Goal: Register for event/course

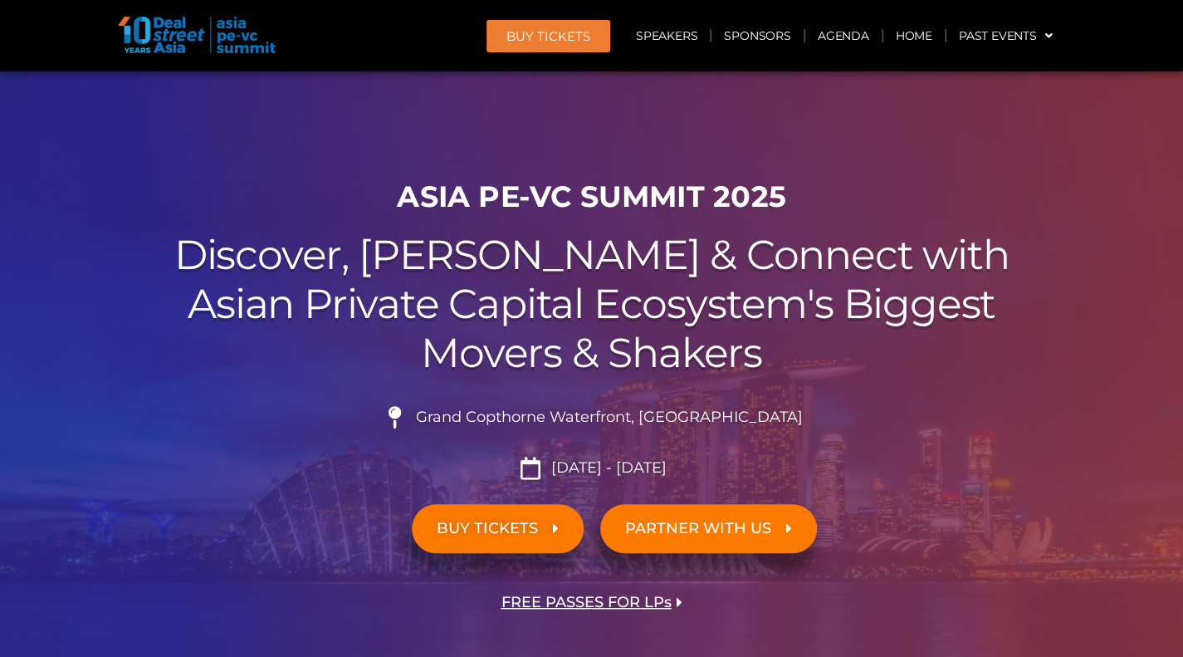
click at [490, 523] on span "BUY TICKETS" at bounding box center [487, 529] width 101 height 16
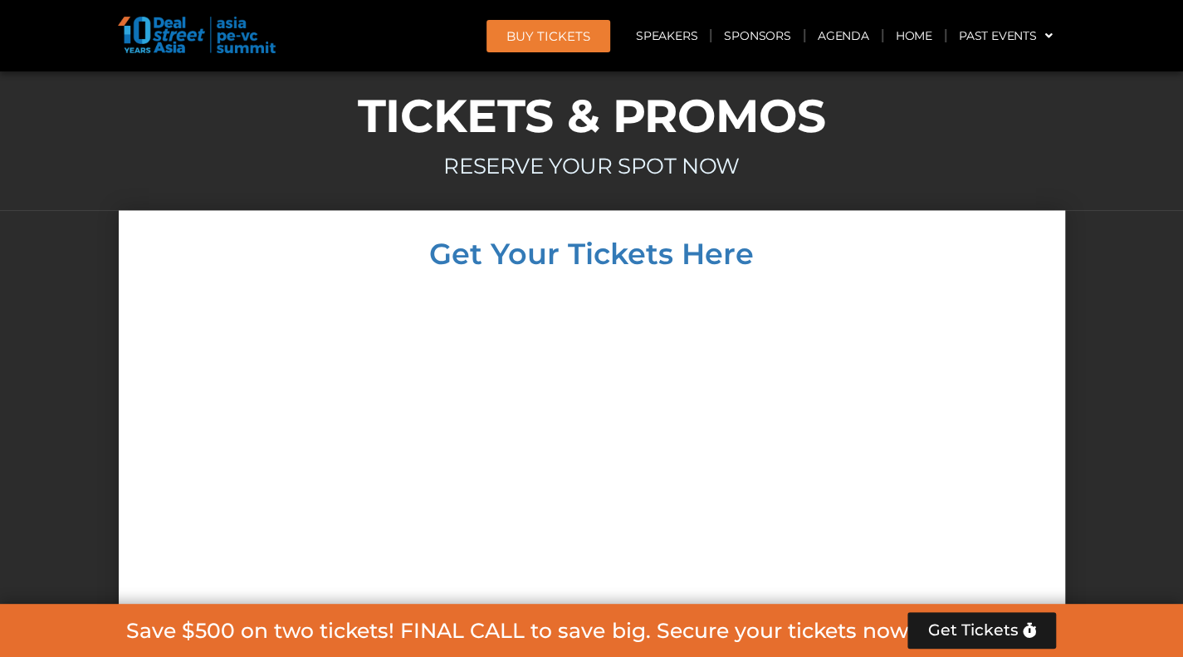
scroll to position [15501, 0]
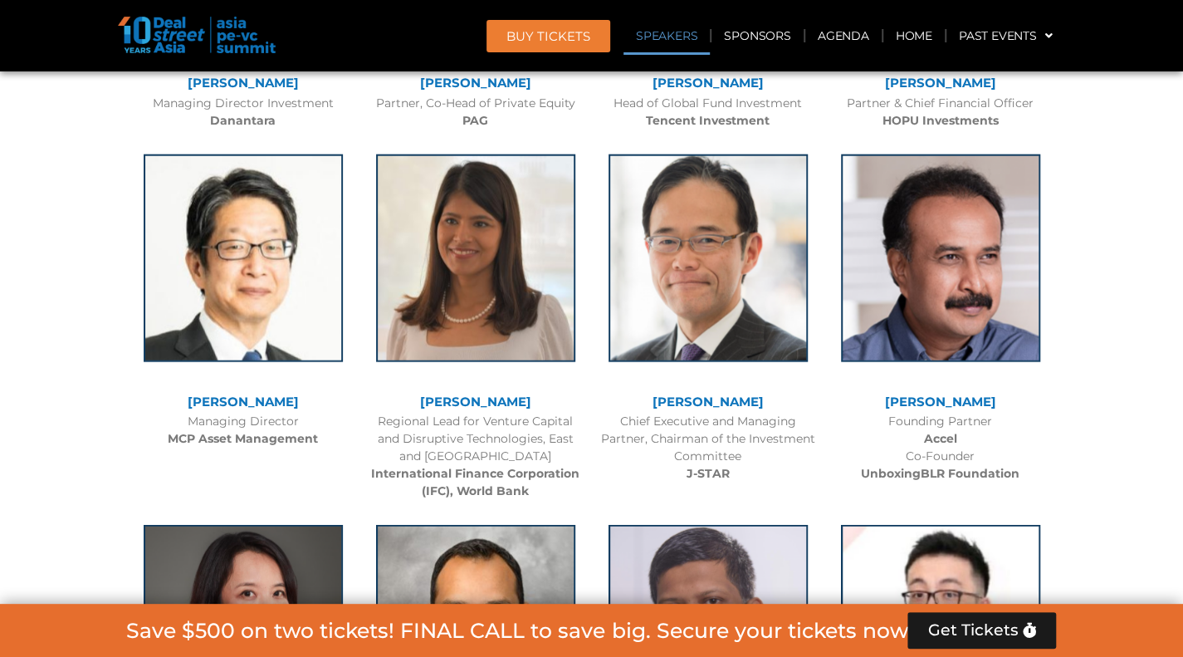
scroll to position [2188, 0]
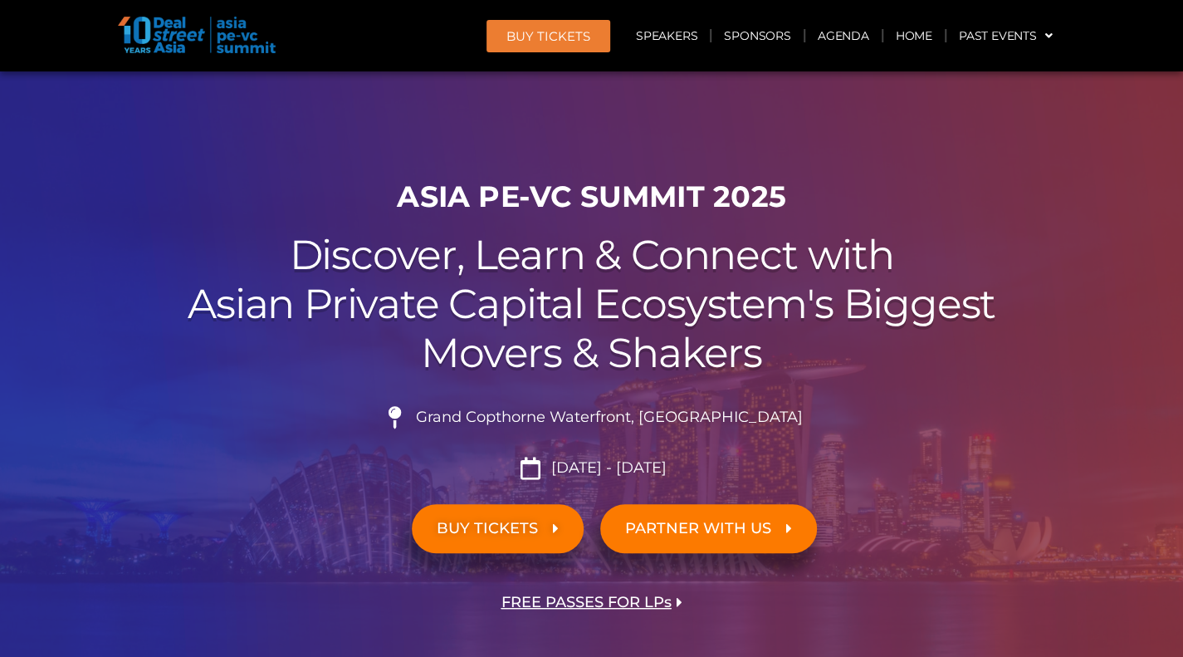
click at [535, 524] on span "BUY TICKETS" at bounding box center [487, 529] width 101 height 16
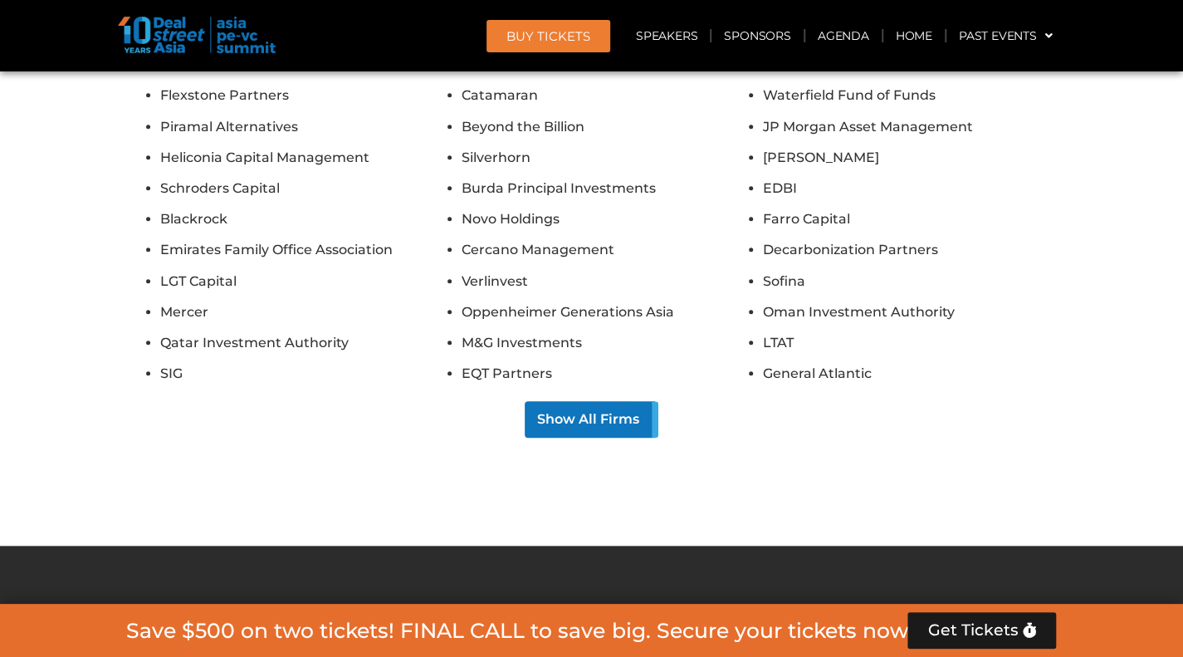
scroll to position [15239, 0]
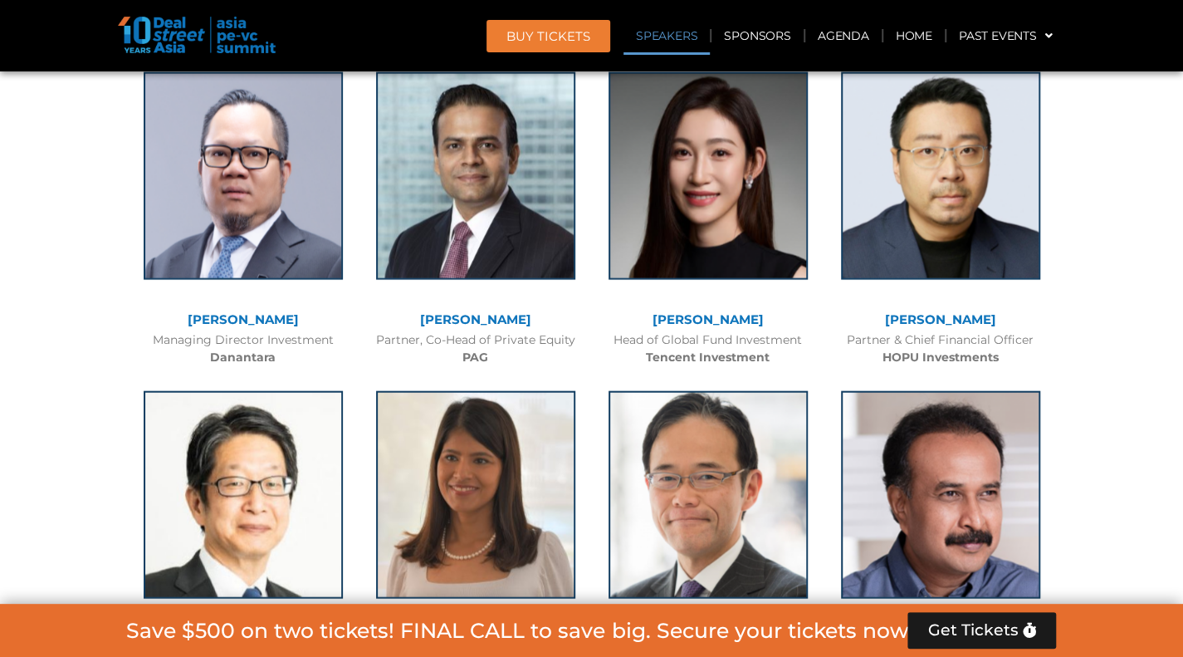
scroll to position [1949, 0]
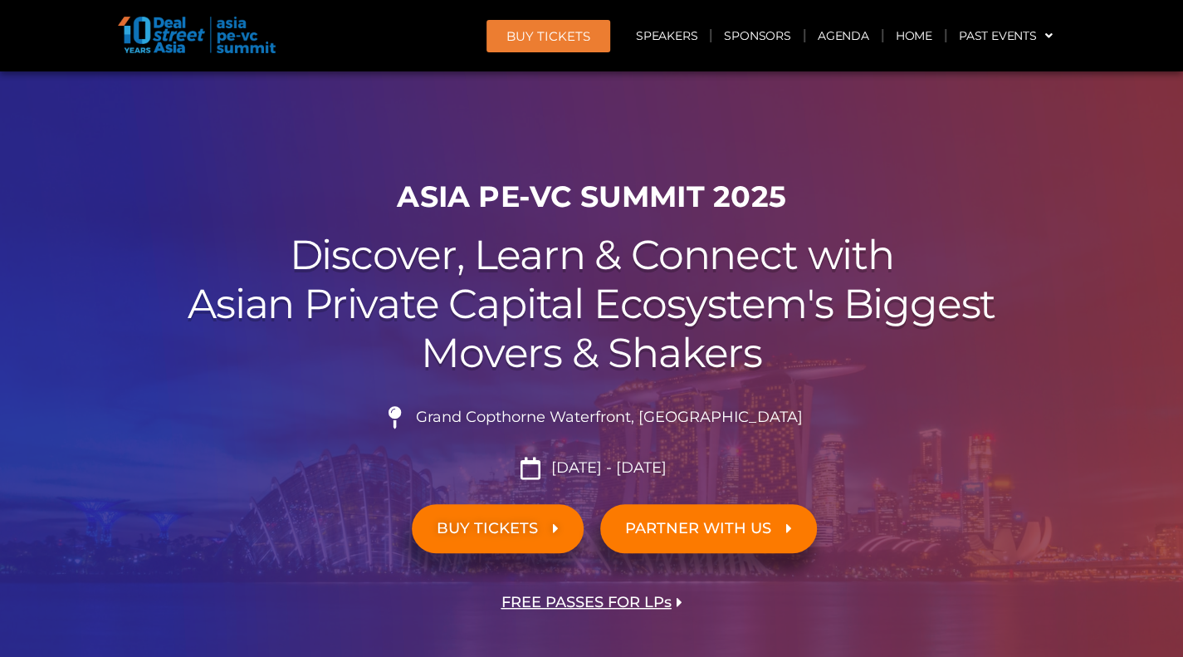
scroll to position [207, 0]
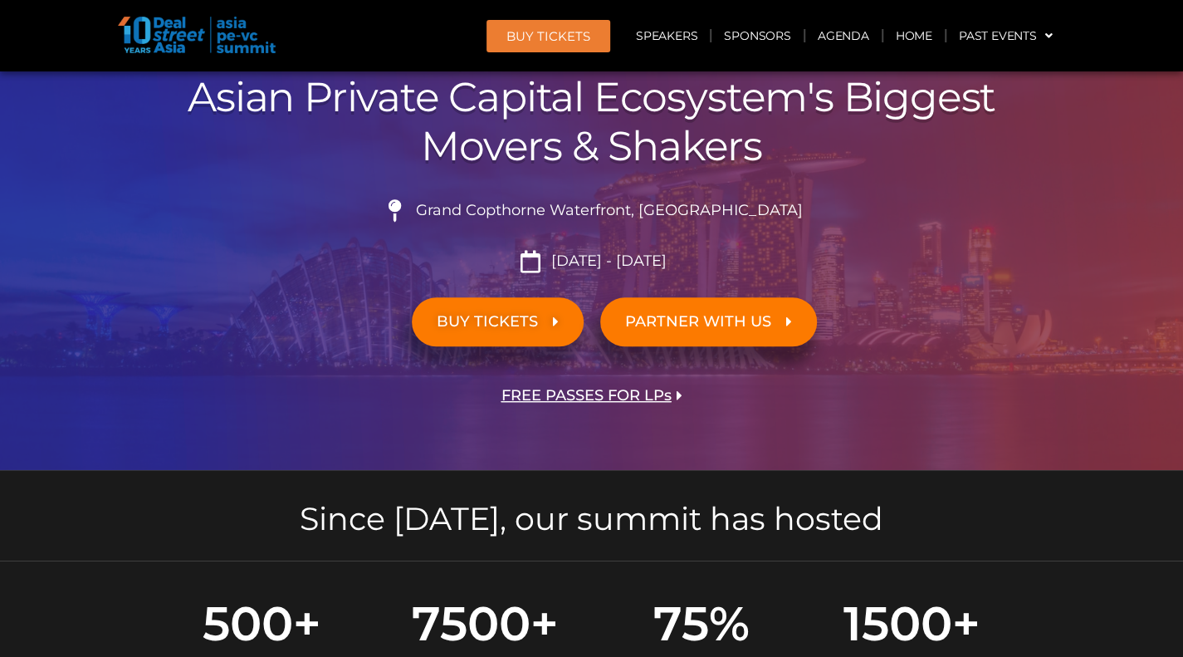
click at [485, 333] on link "BUY TICKETS" at bounding box center [498, 321] width 172 height 49
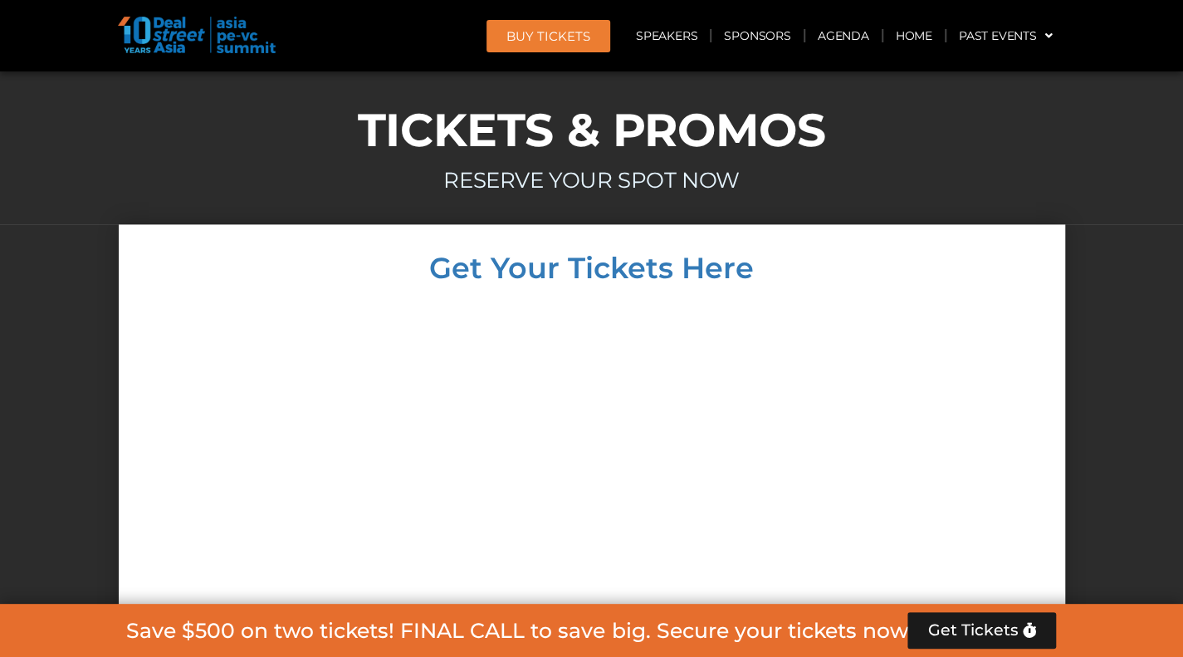
scroll to position [15430, 0]
